Goal: Transaction & Acquisition: Register for event/course

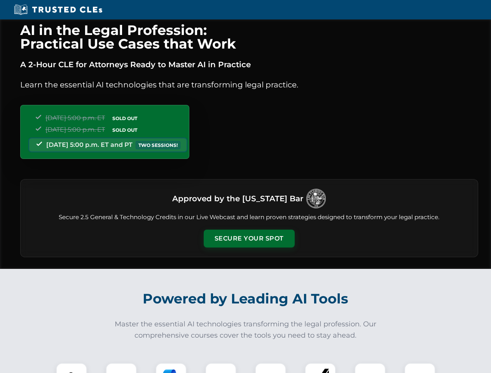
click at [249, 239] on button "Secure Your Spot" at bounding box center [249, 239] width 91 height 18
click at [72, 368] on img at bounding box center [71, 379] width 23 height 23
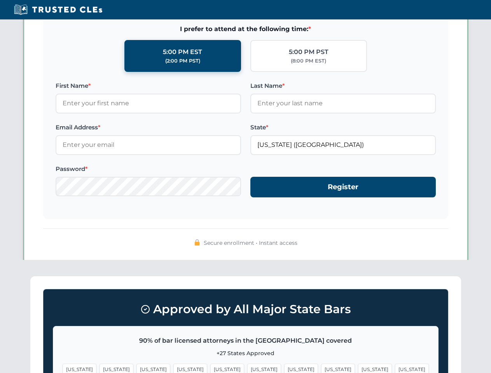
click at [284, 368] on span "[US_STATE]" at bounding box center [301, 369] width 34 height 11
click at [358, 368] on span "[US_STATE]" at bounding box center [375, 369] width 34 height 11
